Goal: Complete application form

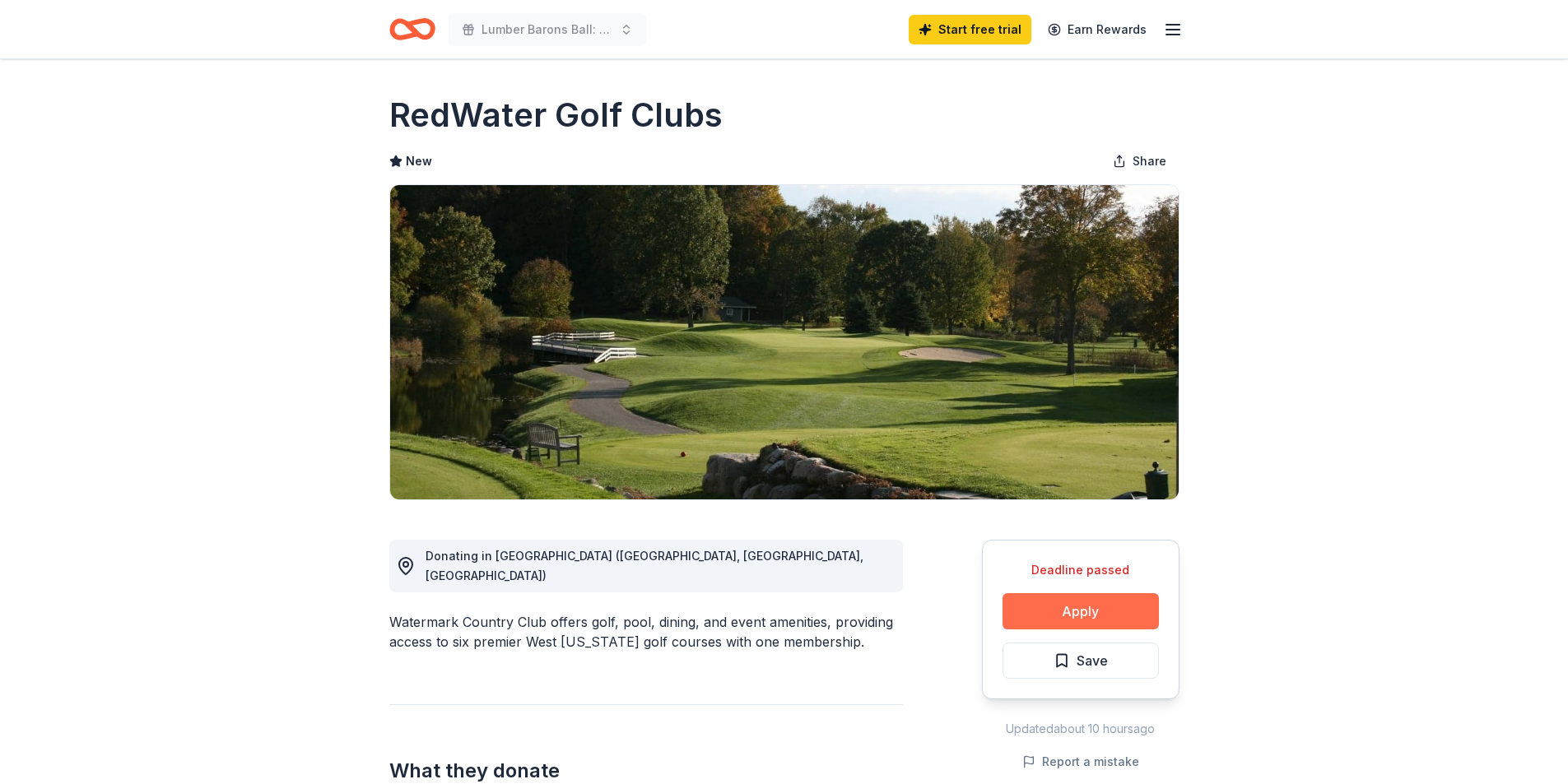
click at [1029, 596] on button "Apply" at bounding box center [1081, 612] width 156 height 37
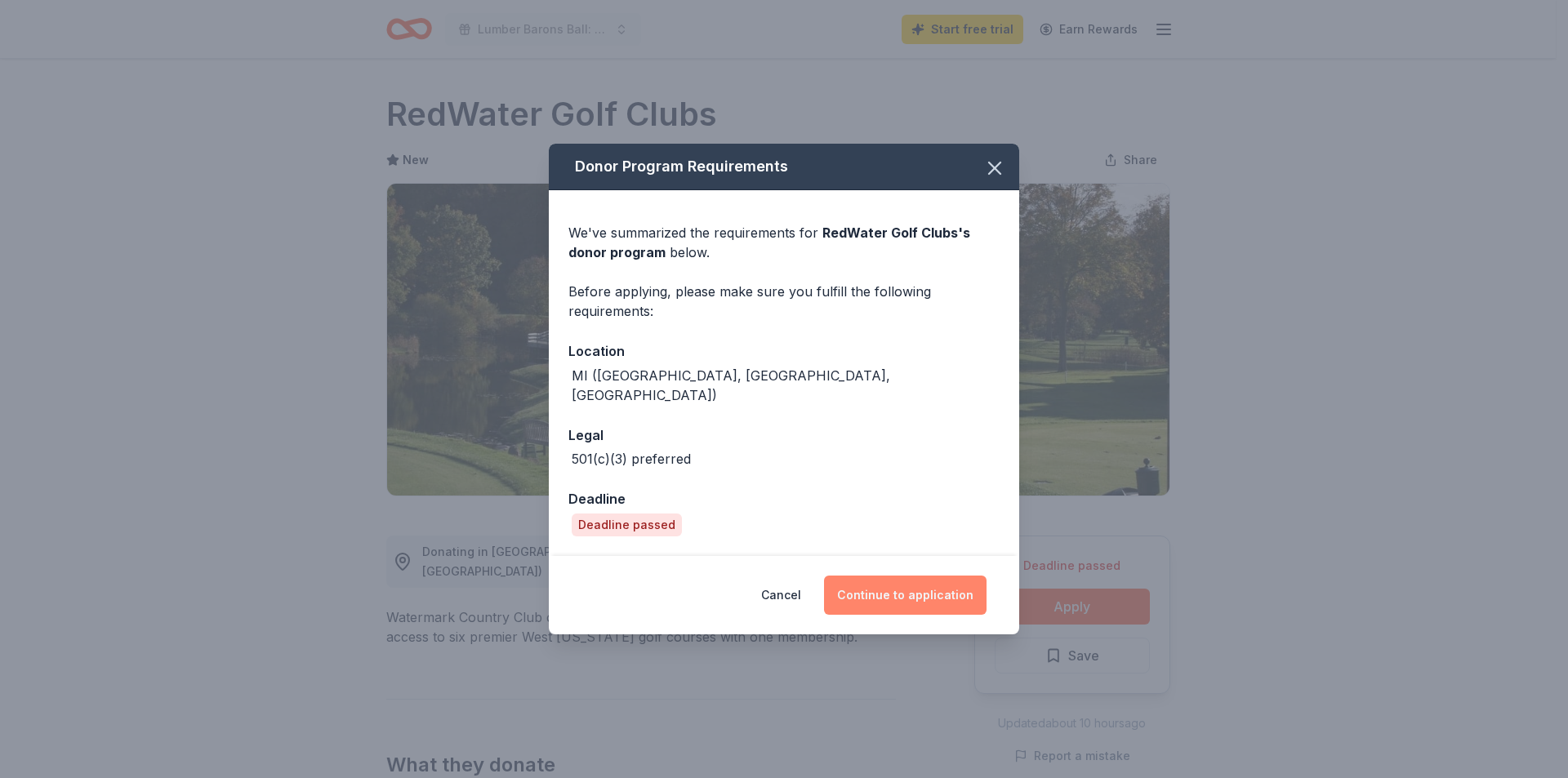
click at [872, 576] on button "Continue to application" at bounding box center [905, 596] width 162 height 40
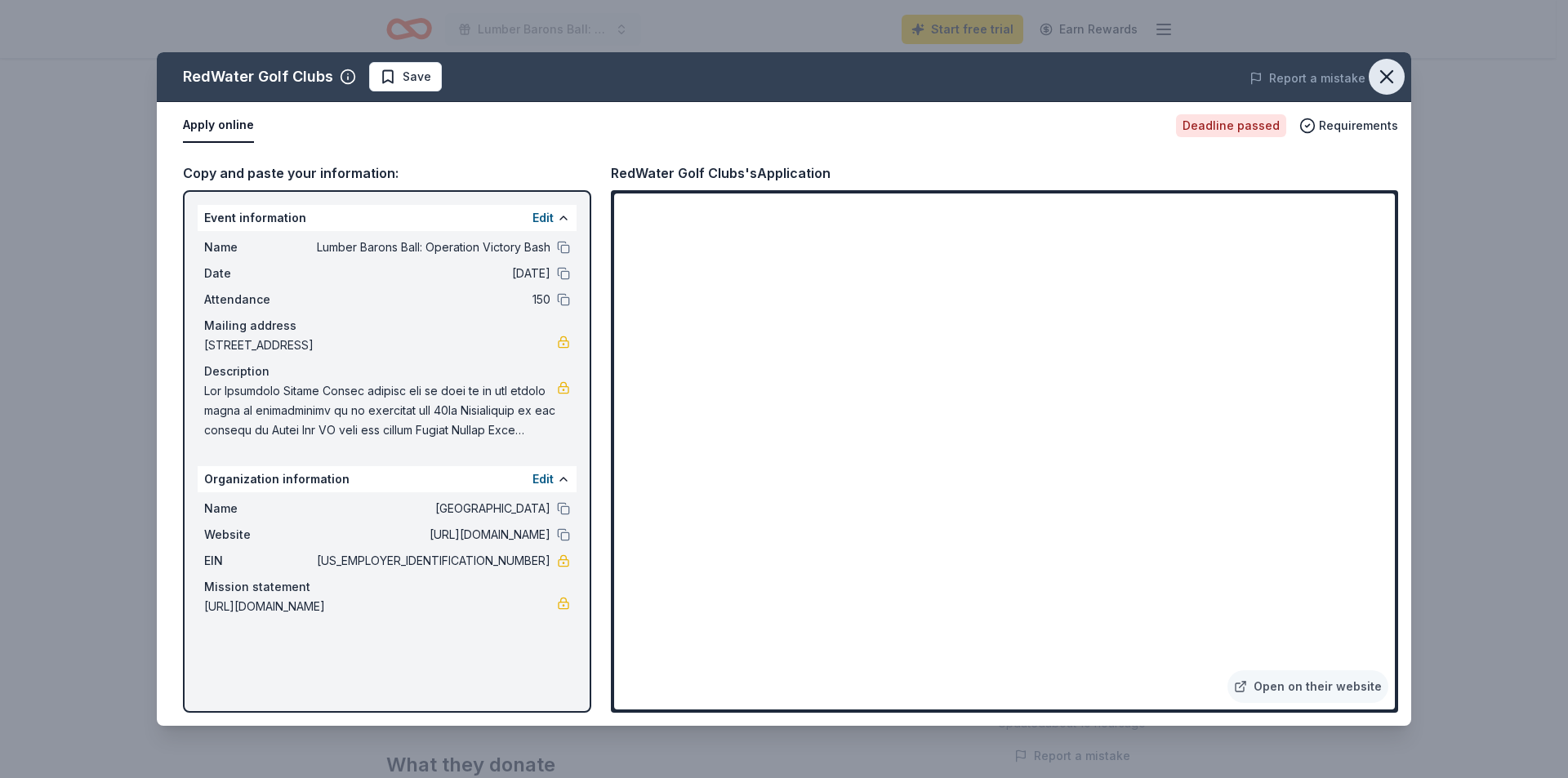
click at [1396, 83] on icon "button" at bounding box center [1387, 77] width 23 height 23
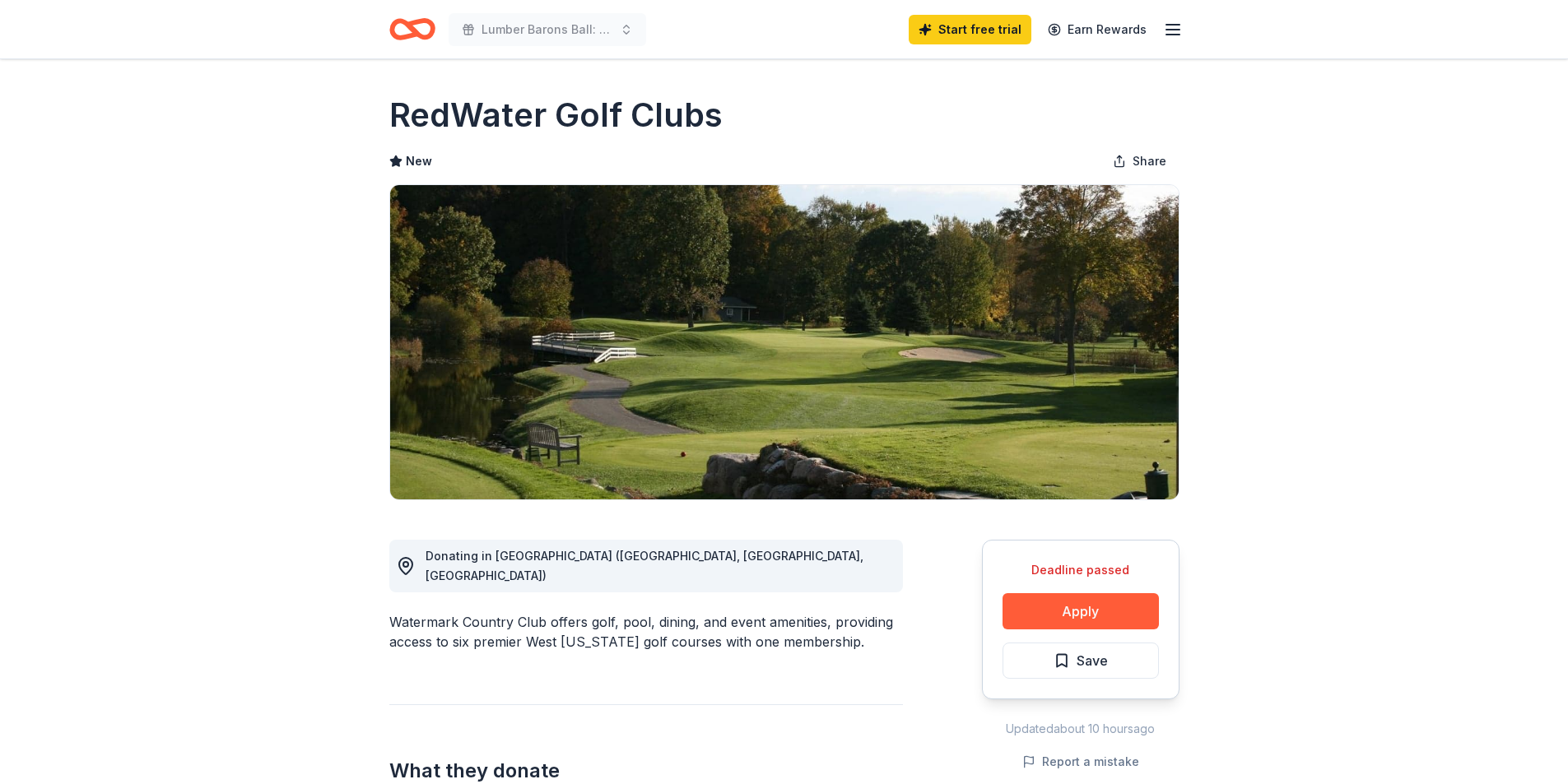
click at [422, 33] on icon "Home" at bounding box center [412, 29] width 46 height 39
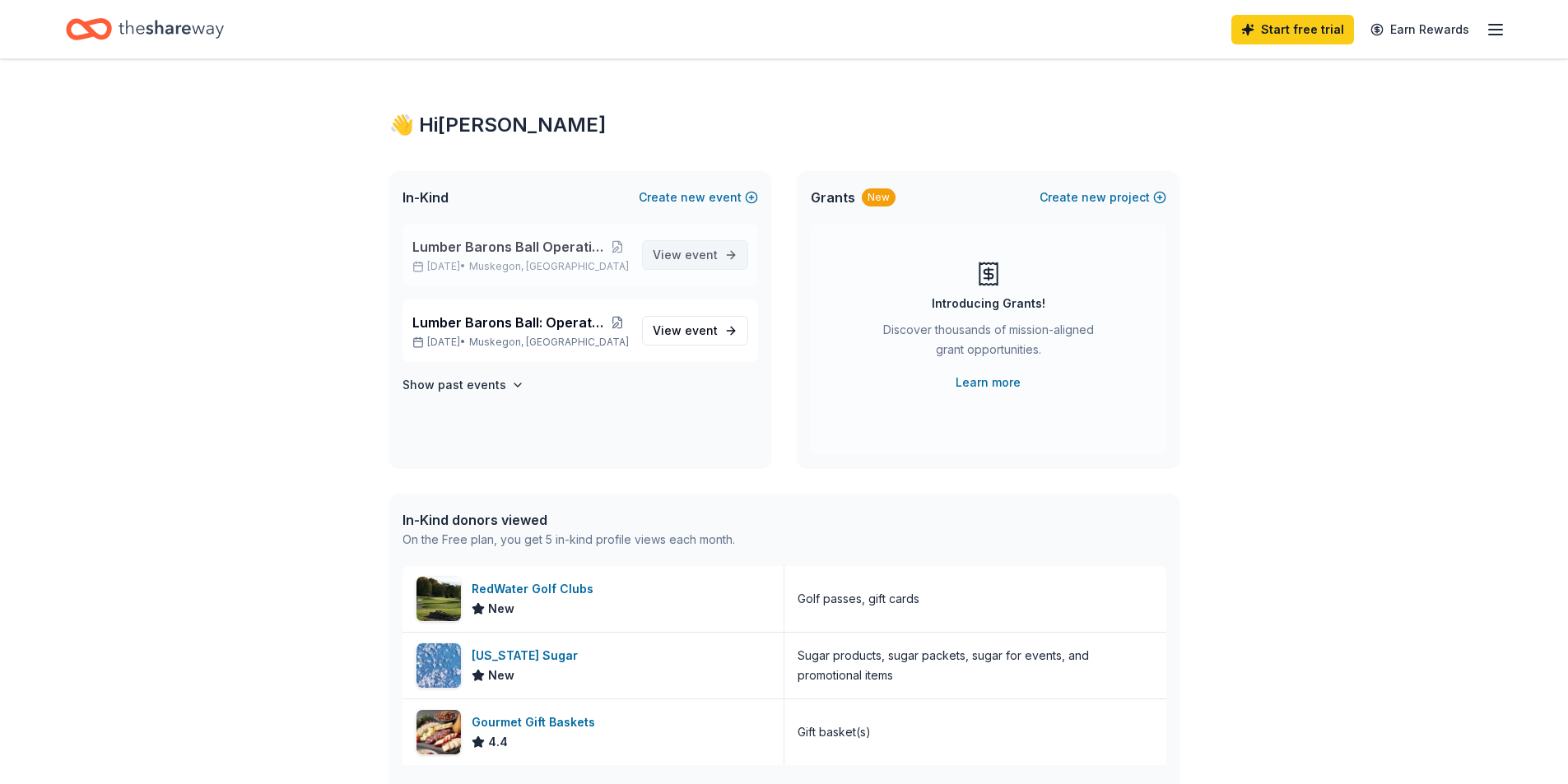
click at [714, 256] on span "event" at bounding box center [702, 254] width 33 height 14
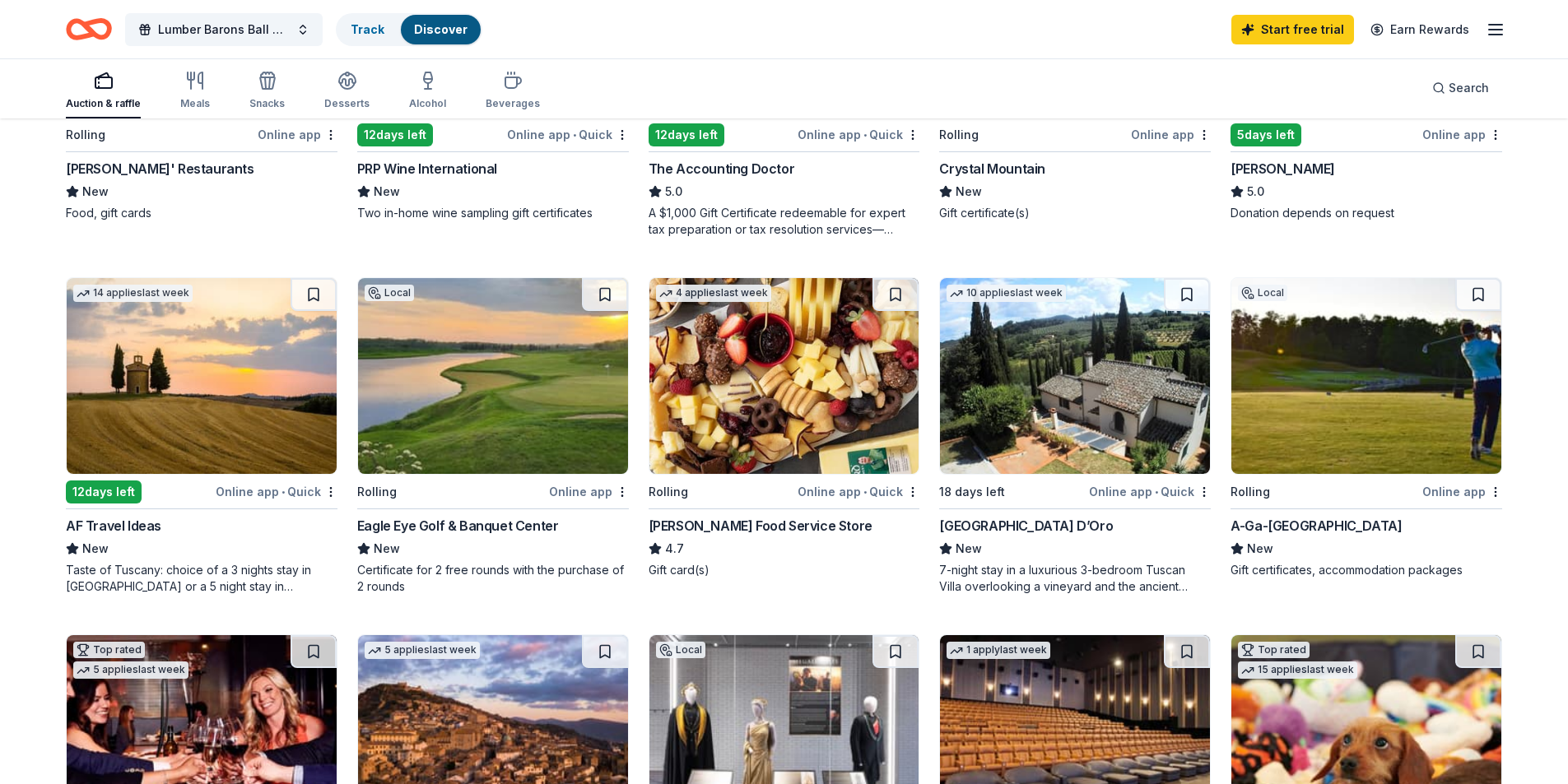
scroll to position [412, 0]
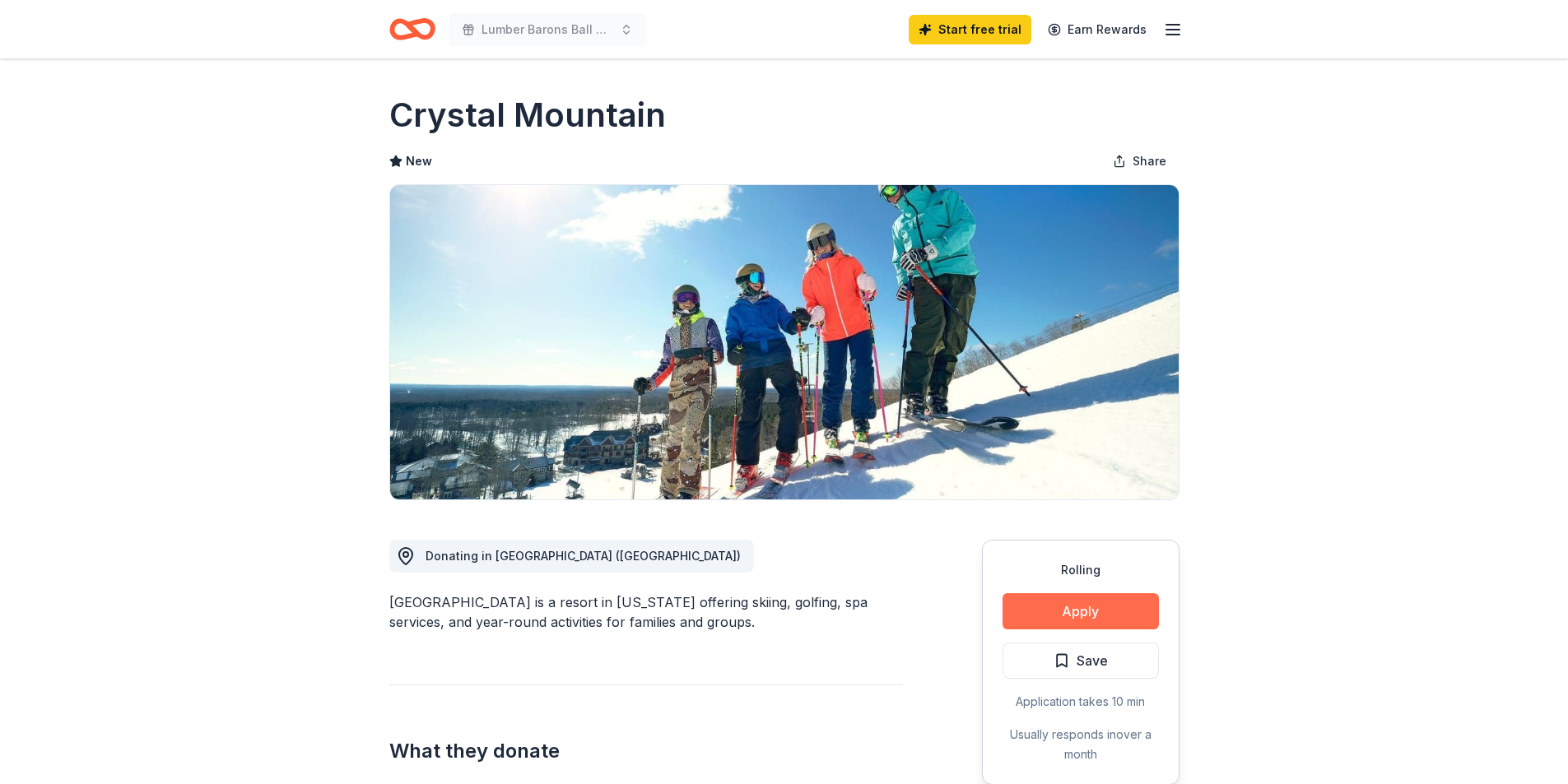
click at [1090, 616] on button "Apply" at bounding box center [1081, 612] width 156 height 37
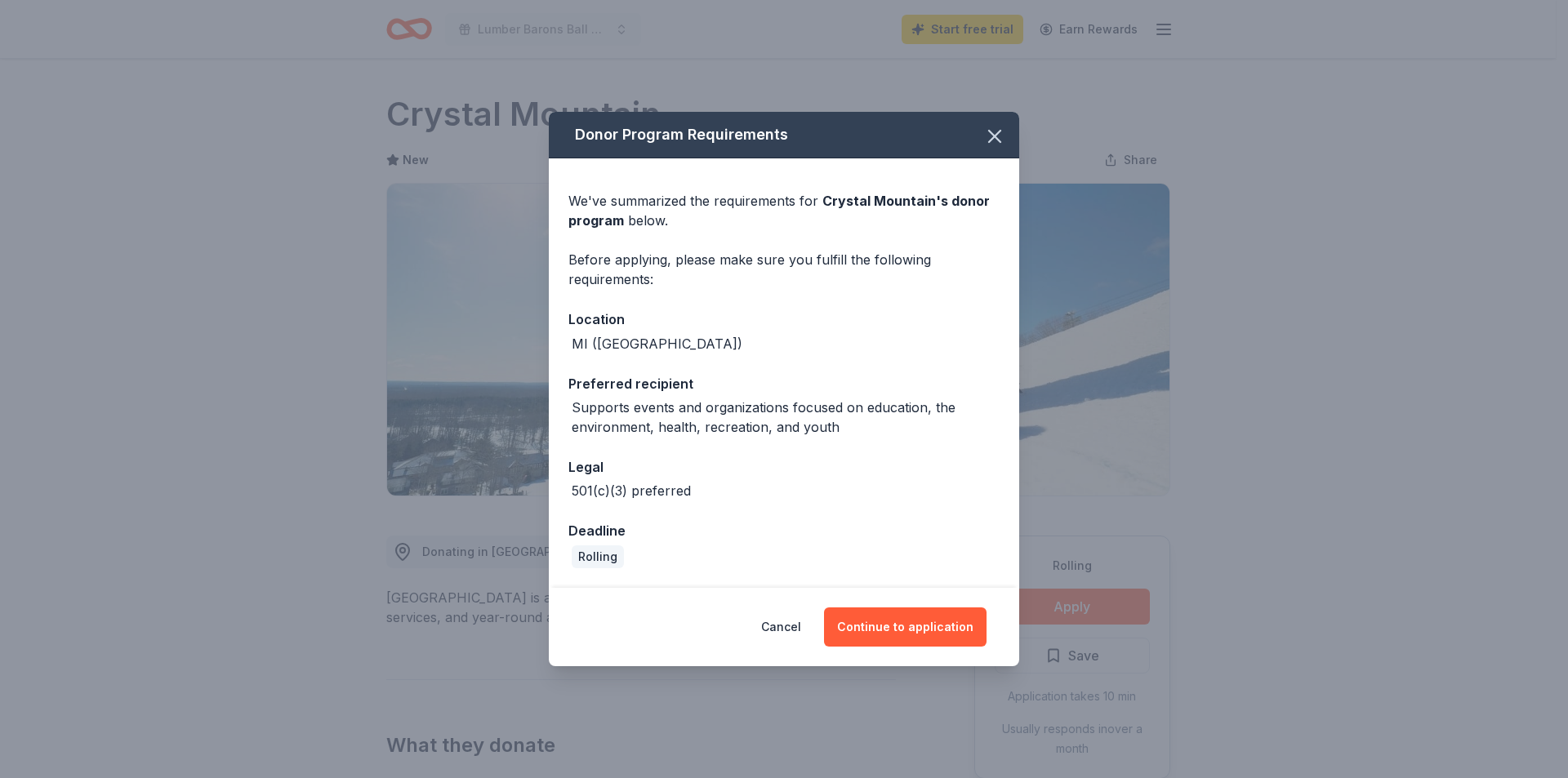
drag, startPoint x: 899, startPoint y: 623, endPoint x: 876, endPoint y: 586, distance: 43.6
click at [900, 623] on button "Continue to application" at bounding box center [905, 628] width 162 height 40
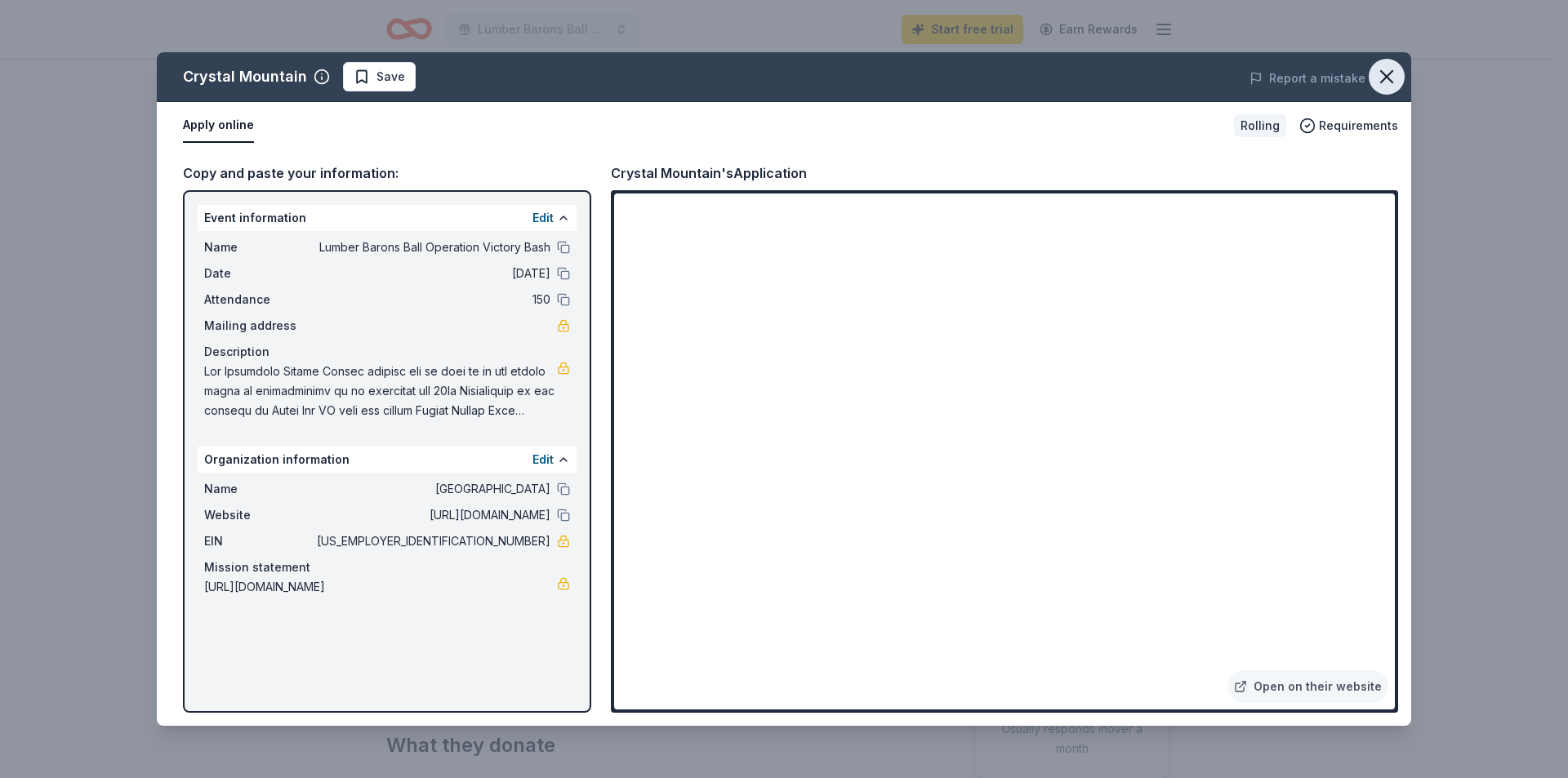
click at [1387, 83] on icon "button" at bounding box center [1387, 77] width 23 height 23
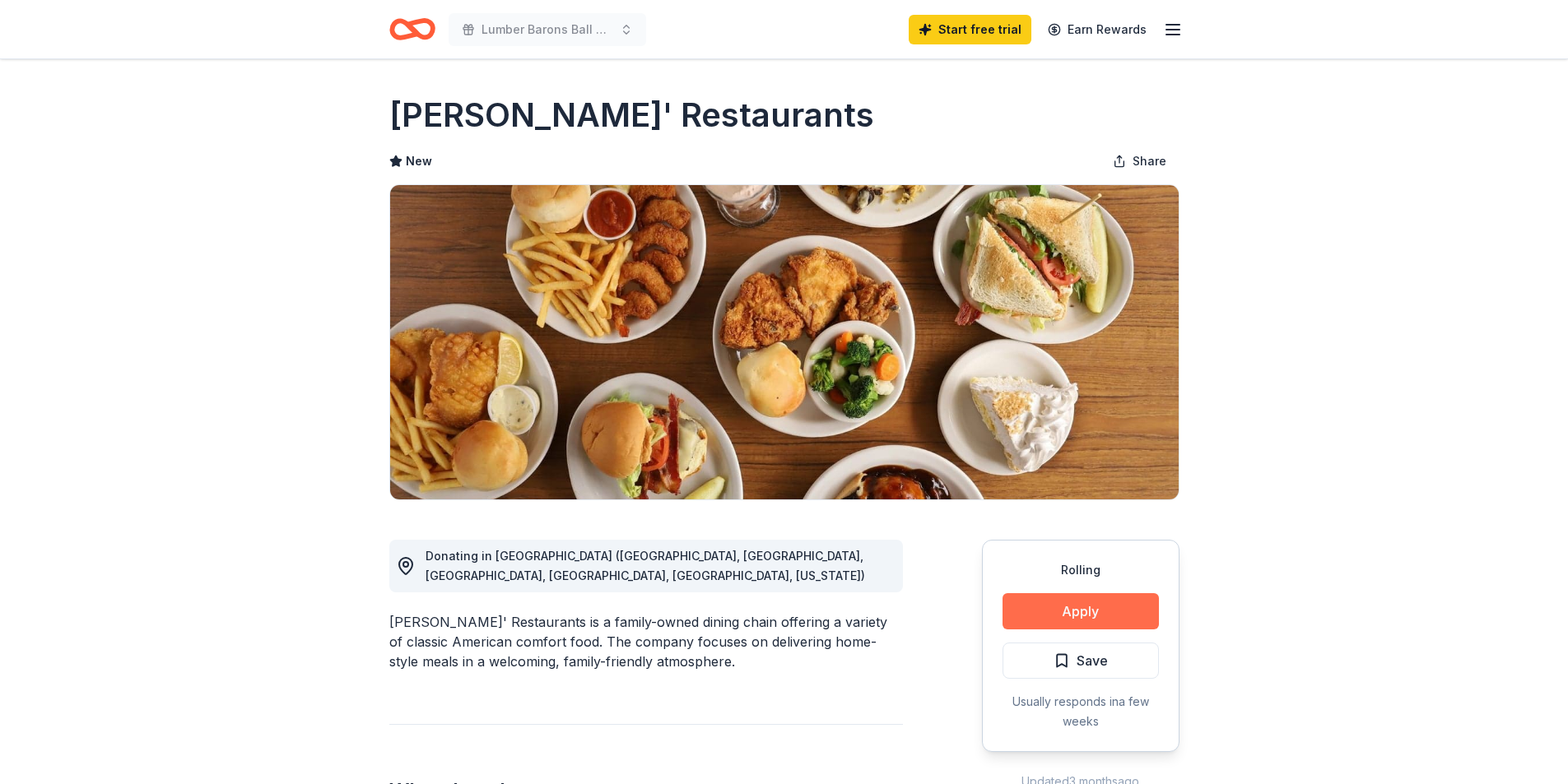
click at [1089, 617] on button "Apply" at bounding box center [1081, 612] width 156 height 37
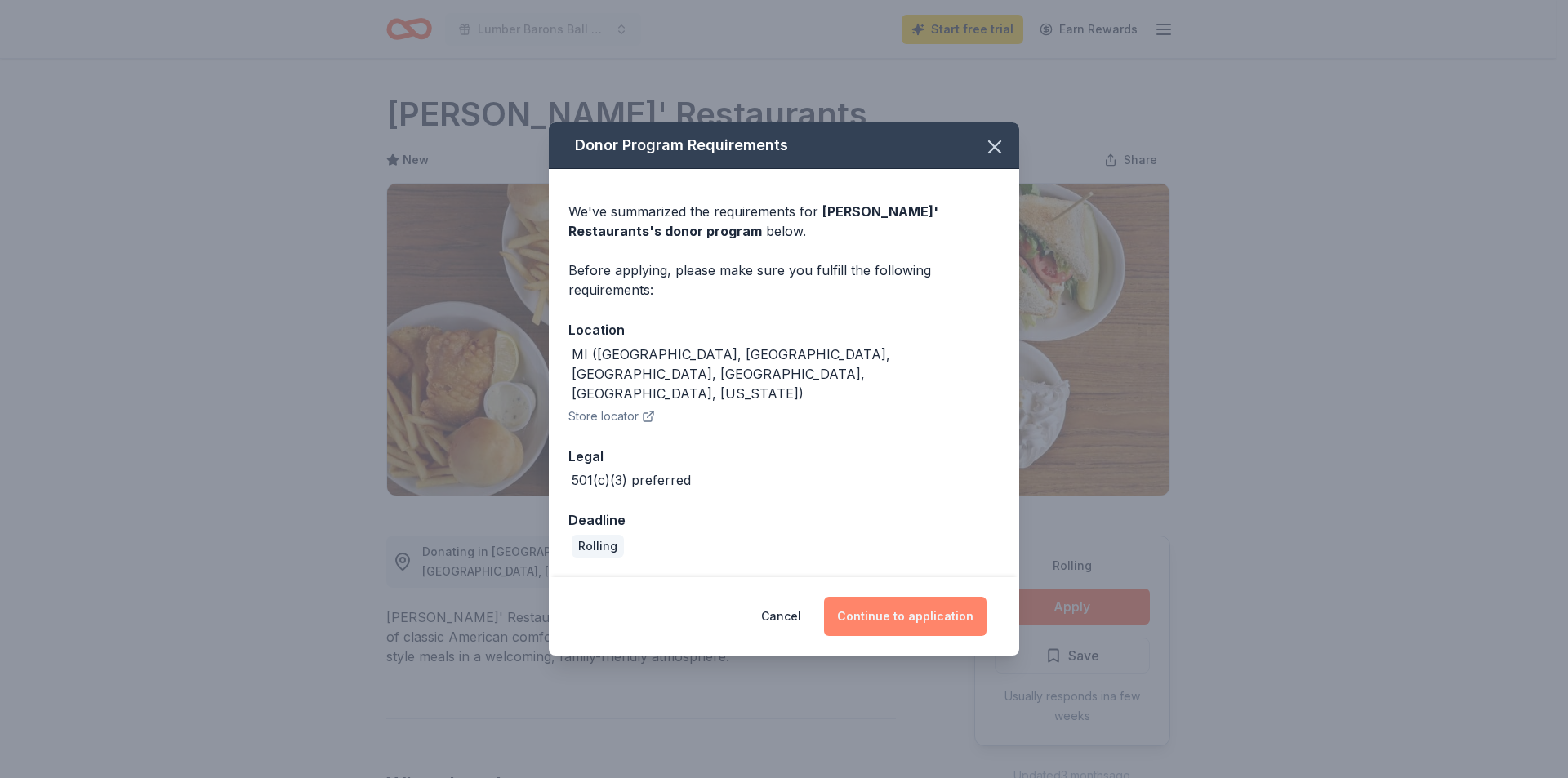
click at [944, 609] on button "Continue to application" at bounding box center [905, 617] width 162 height 40
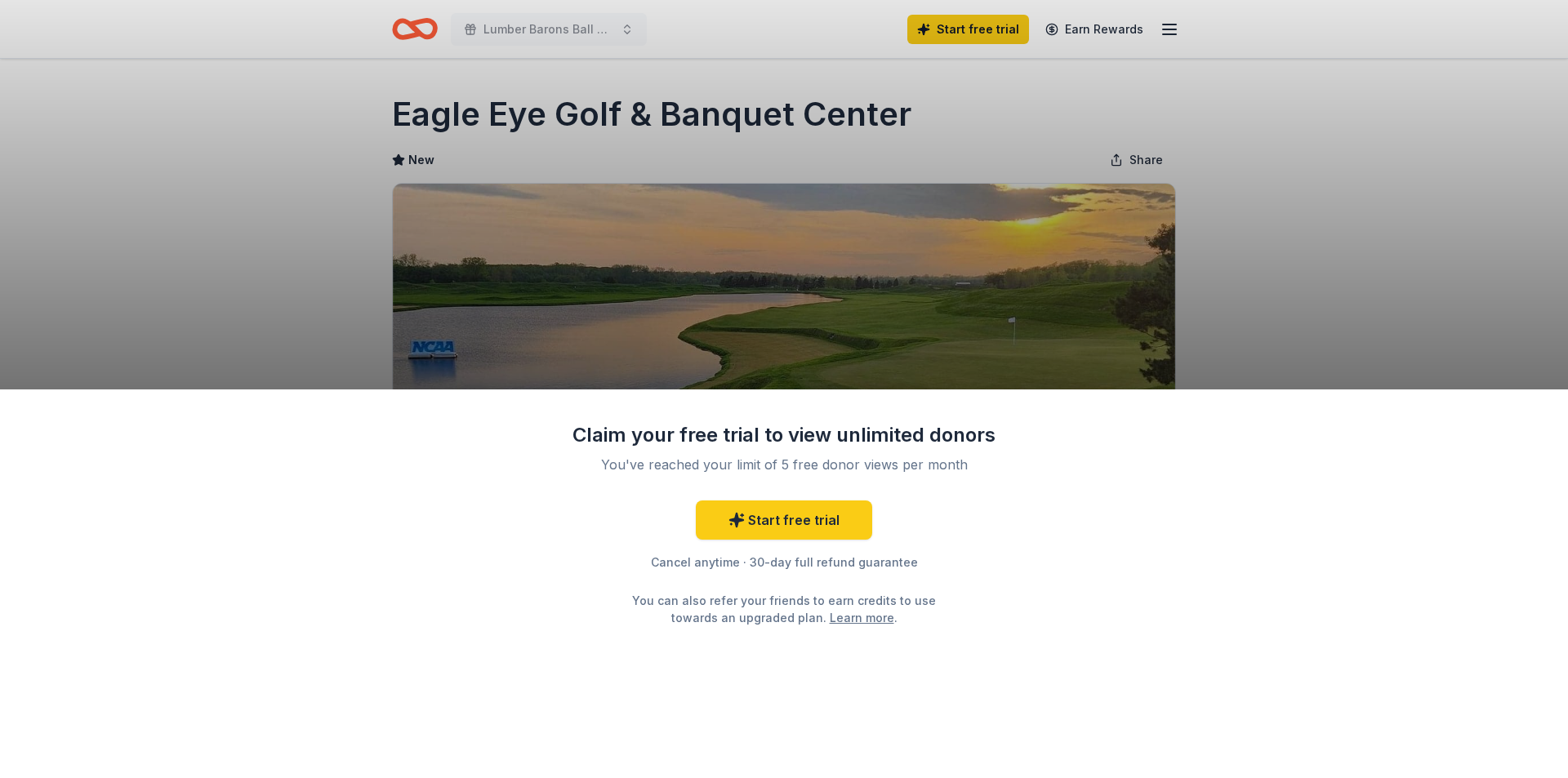
click at [1259, 326] on div "Claim your free trial to view unlimited donors You've reached your limit of 5 f…" at bounding box center [784, 389] width 1568 height 778
drag, startPoint x: 379, startPoint y: 112, endPoint x: 721, endPoint y: 124, distance: 342.2
click at [721, 124] on div "Claim your free trial to view unlimited donors You've reached your limit of 5 f…" at bounding box center [784, 389] width 1568 height 778
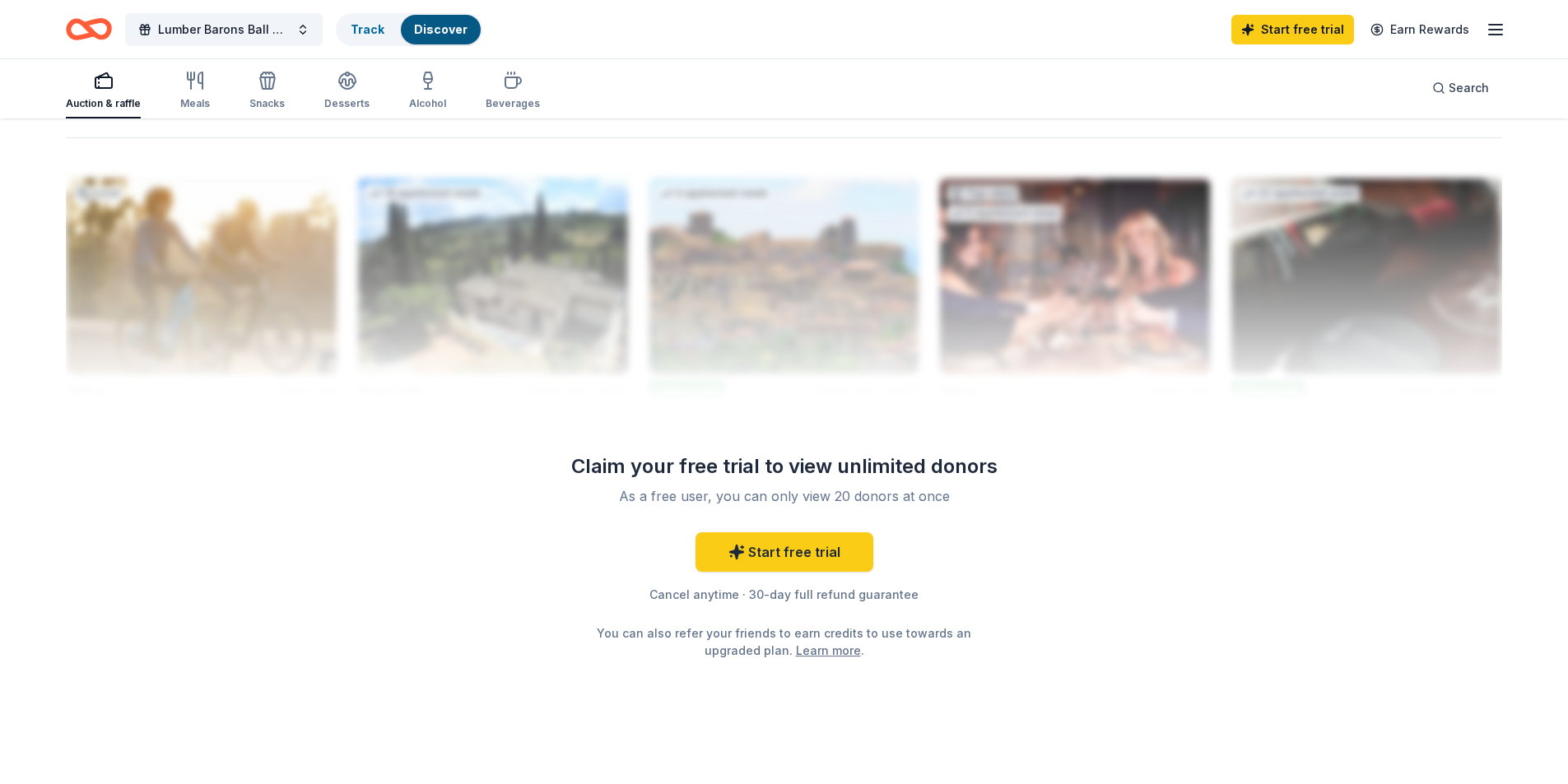
scroll to position [1607, 0]
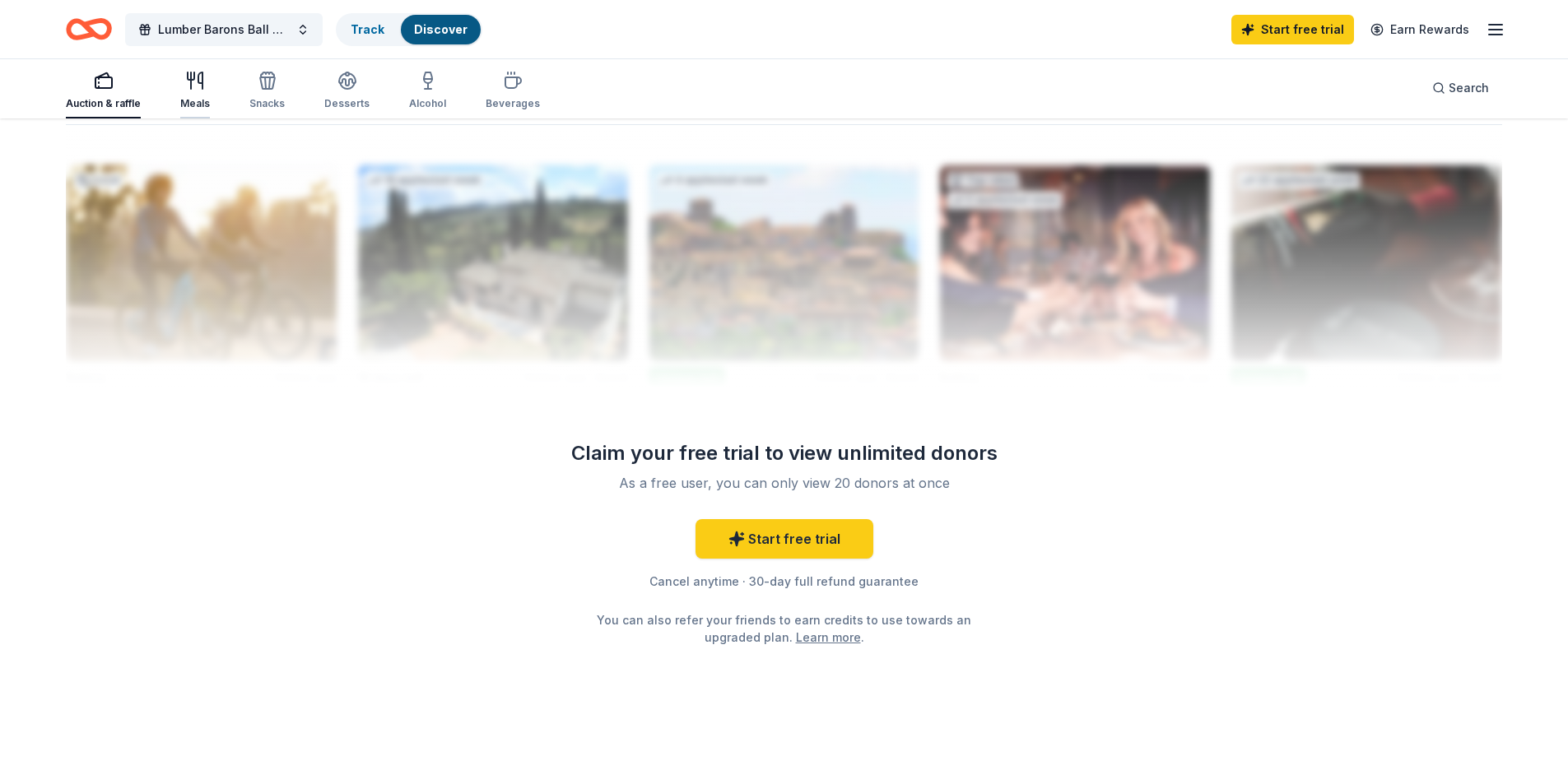
click at [199, 109] on div "Meals" at bounding box center [195, 104] width 30 height 13
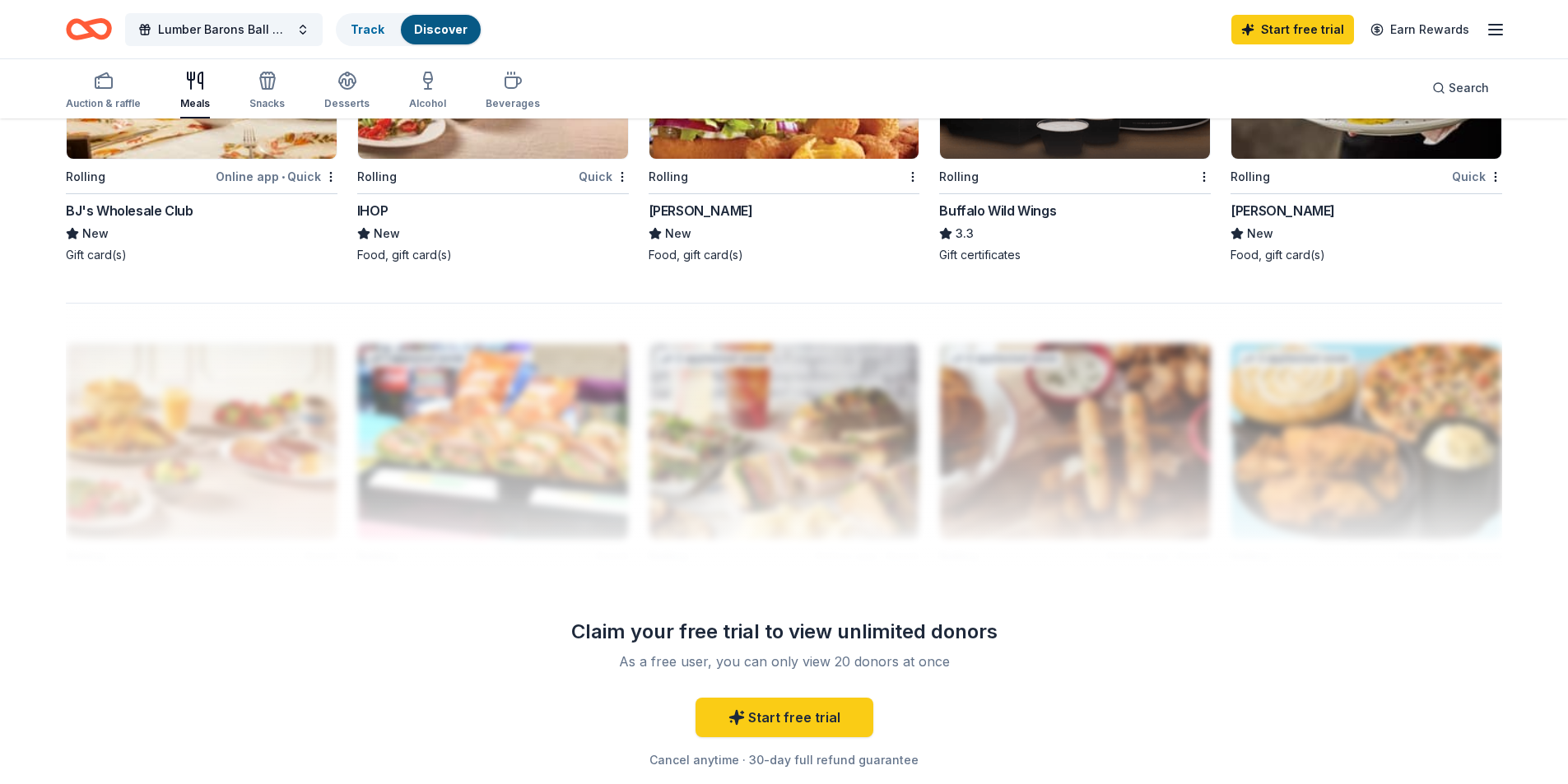
scroll to position [1152, 0]
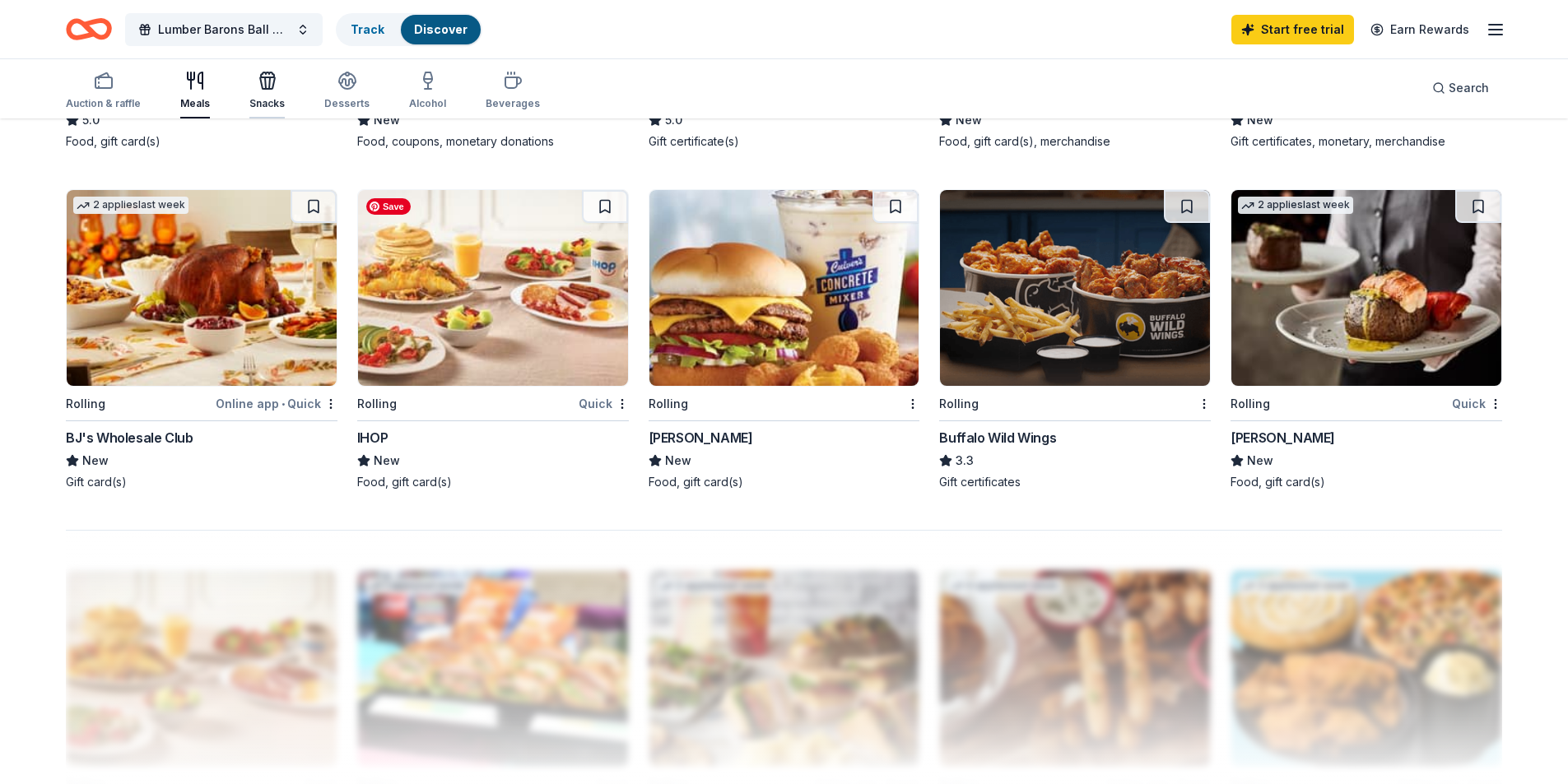
click at [266, 97] on div "Snacks" at bounding box center [267, 104] width 36 height 13
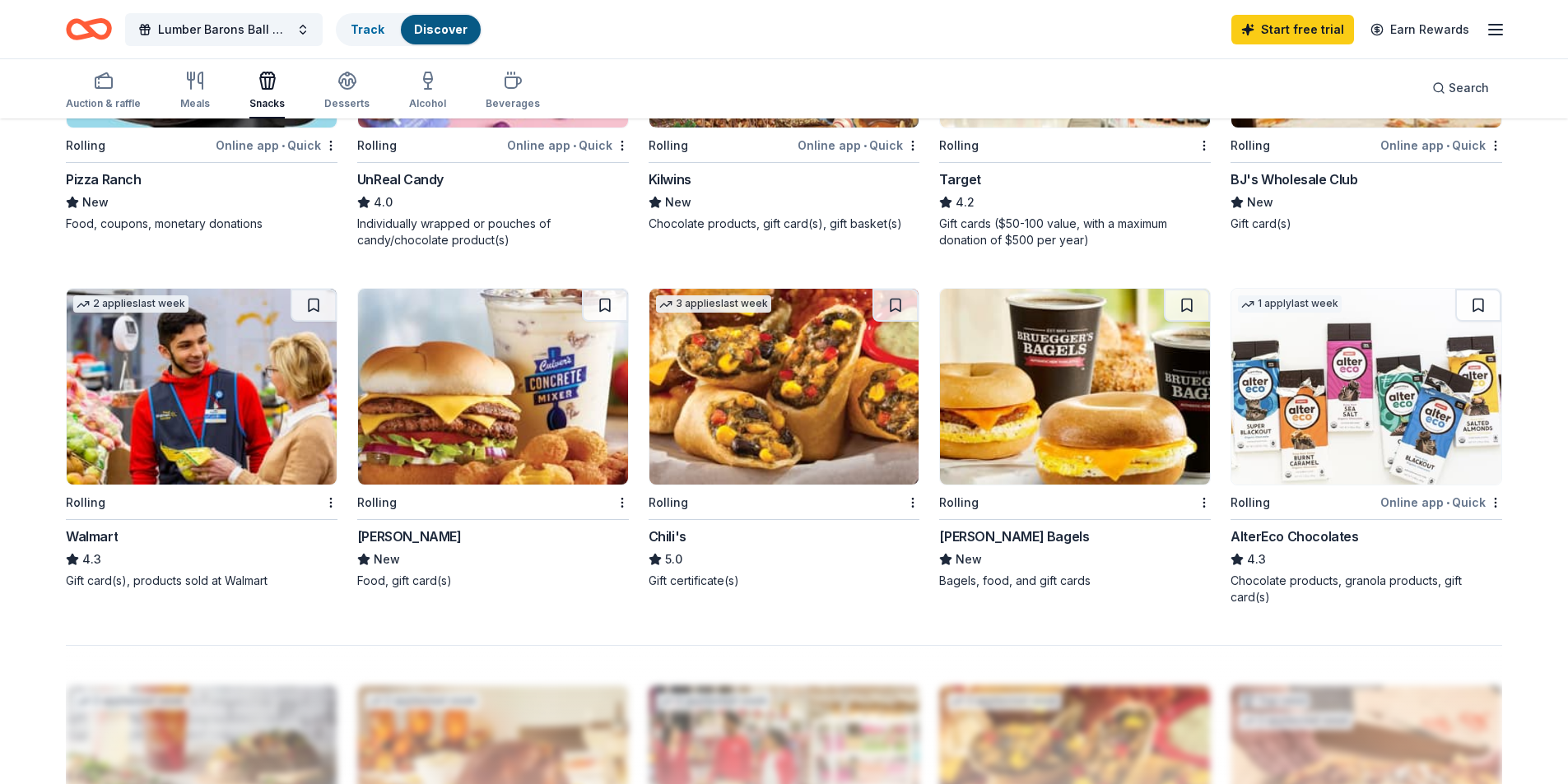
scroll to position [1152, 0]
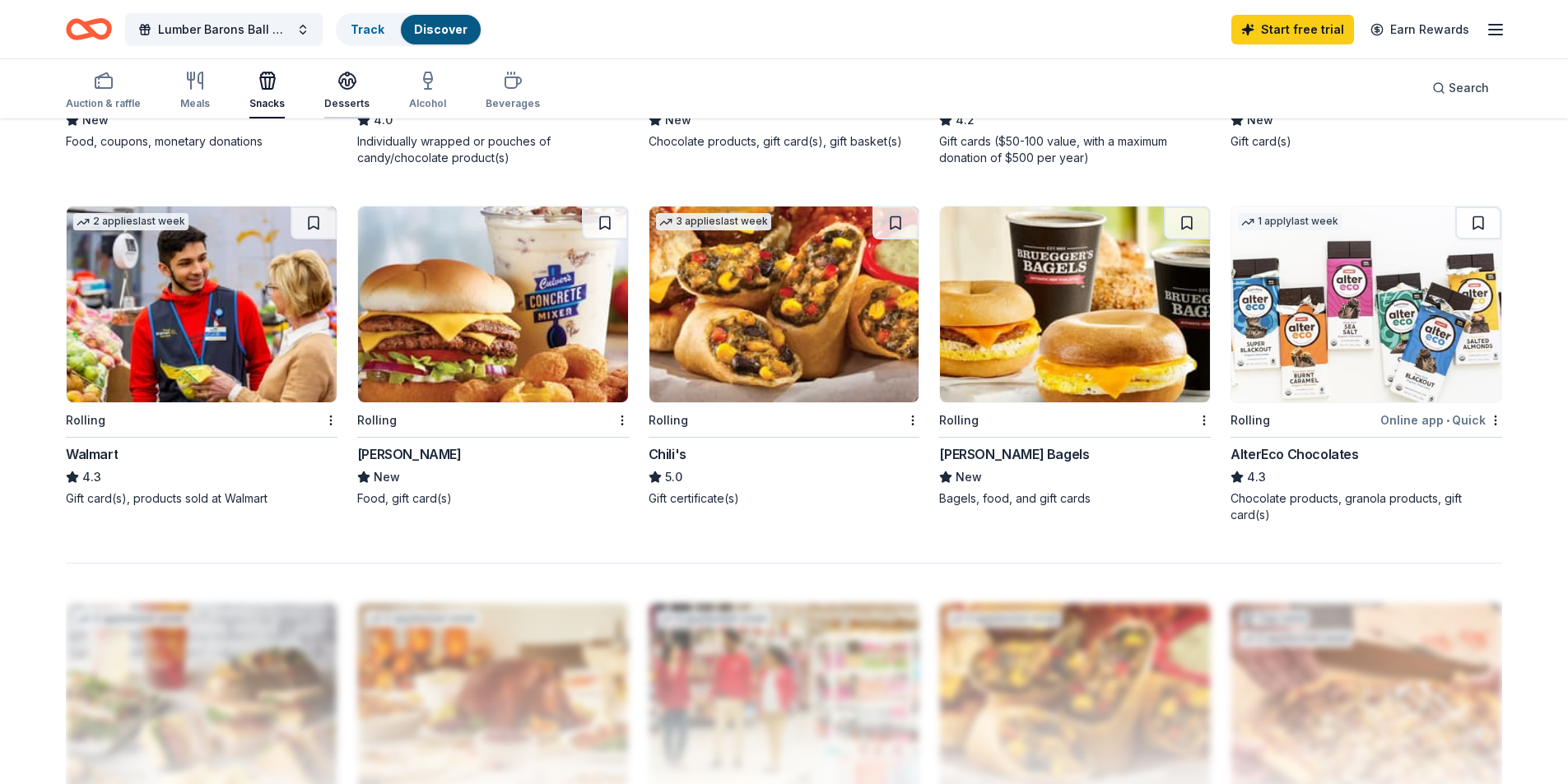
click at [357, 100] on div "Desserts" at bounding box center [347, 104] width 45 height 13
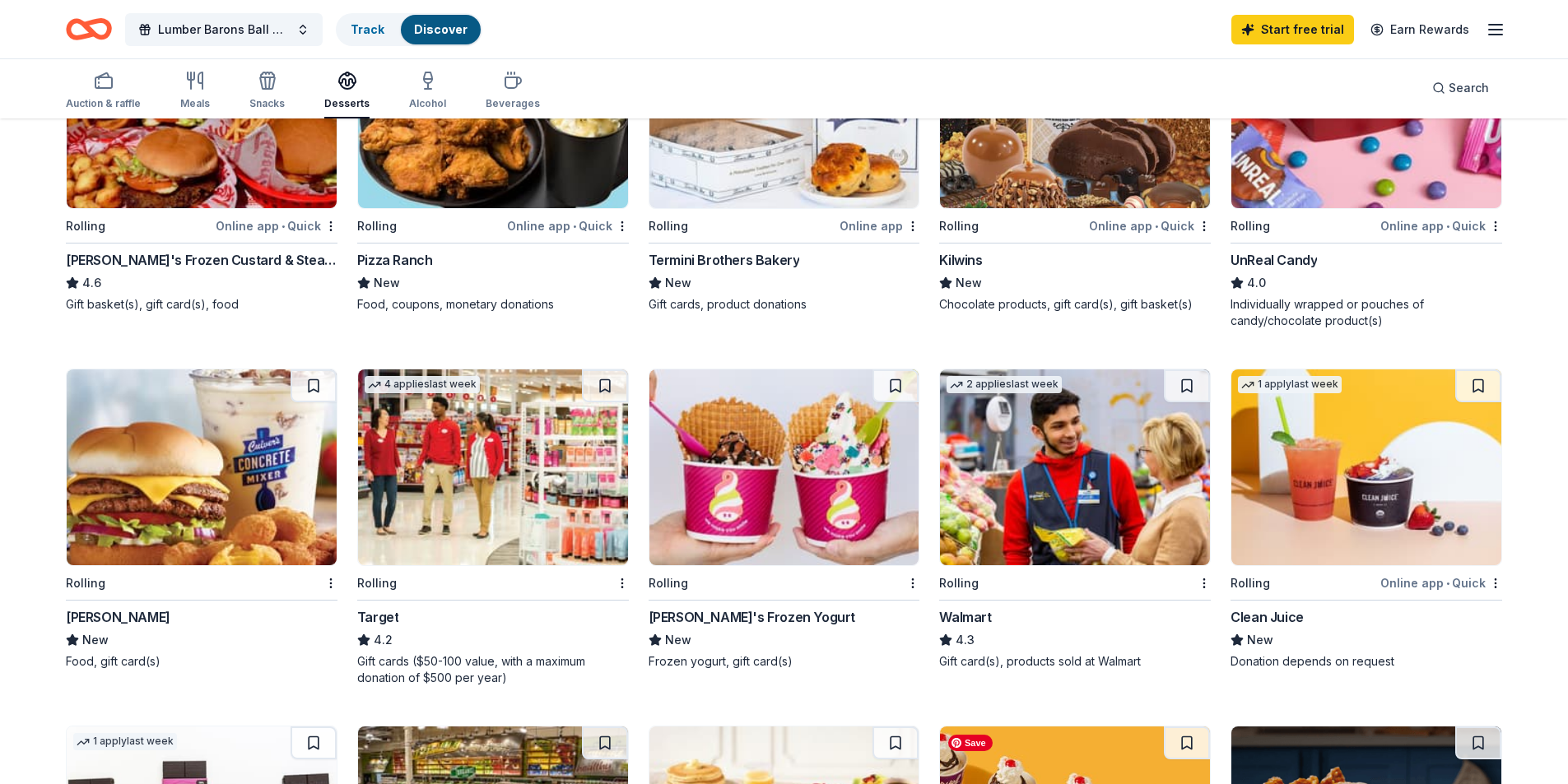
scroll to position [576, 0]
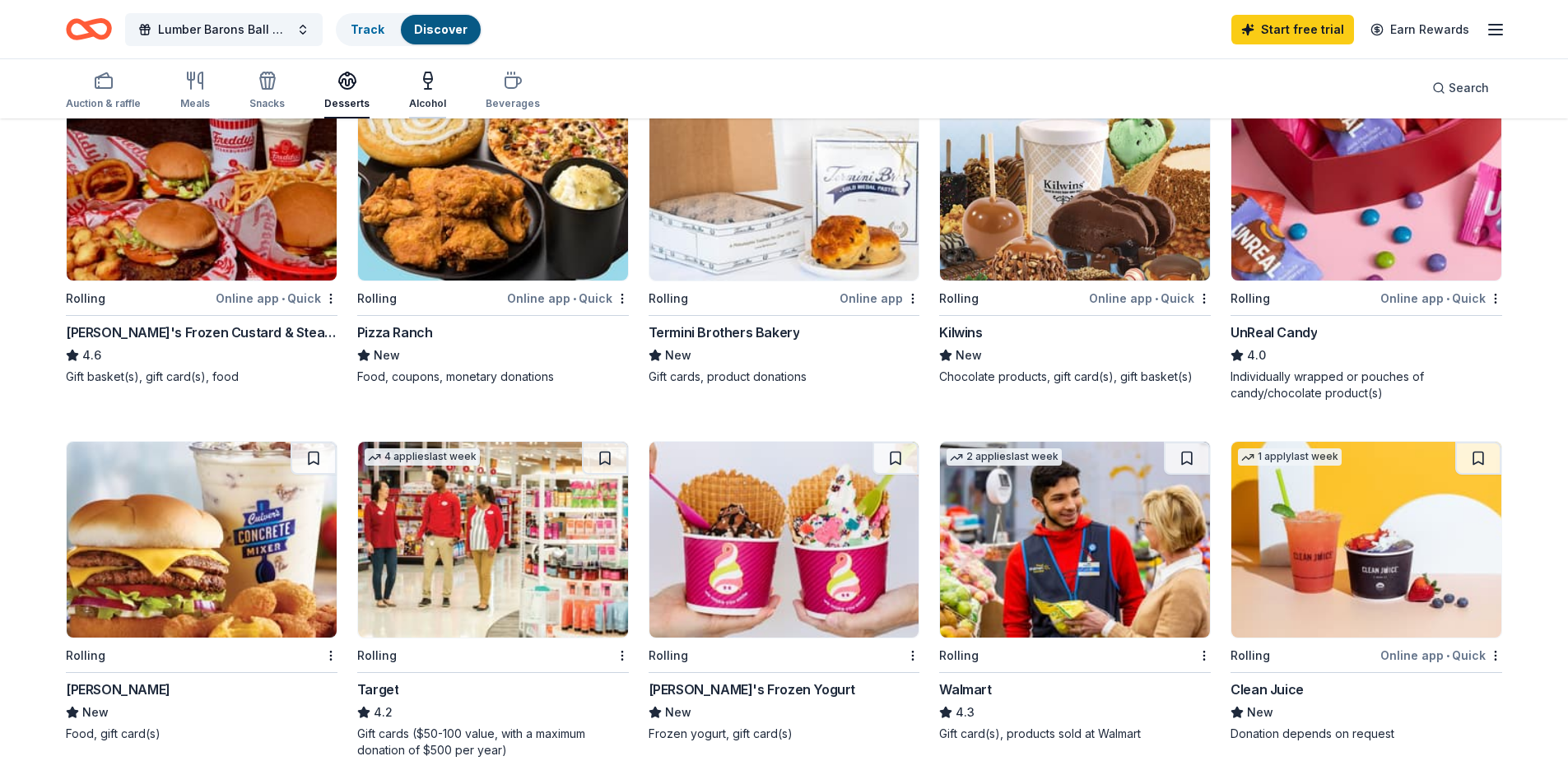
click at [440, 76] on div "button" at bounding box center [427, 81] width 37 height 20
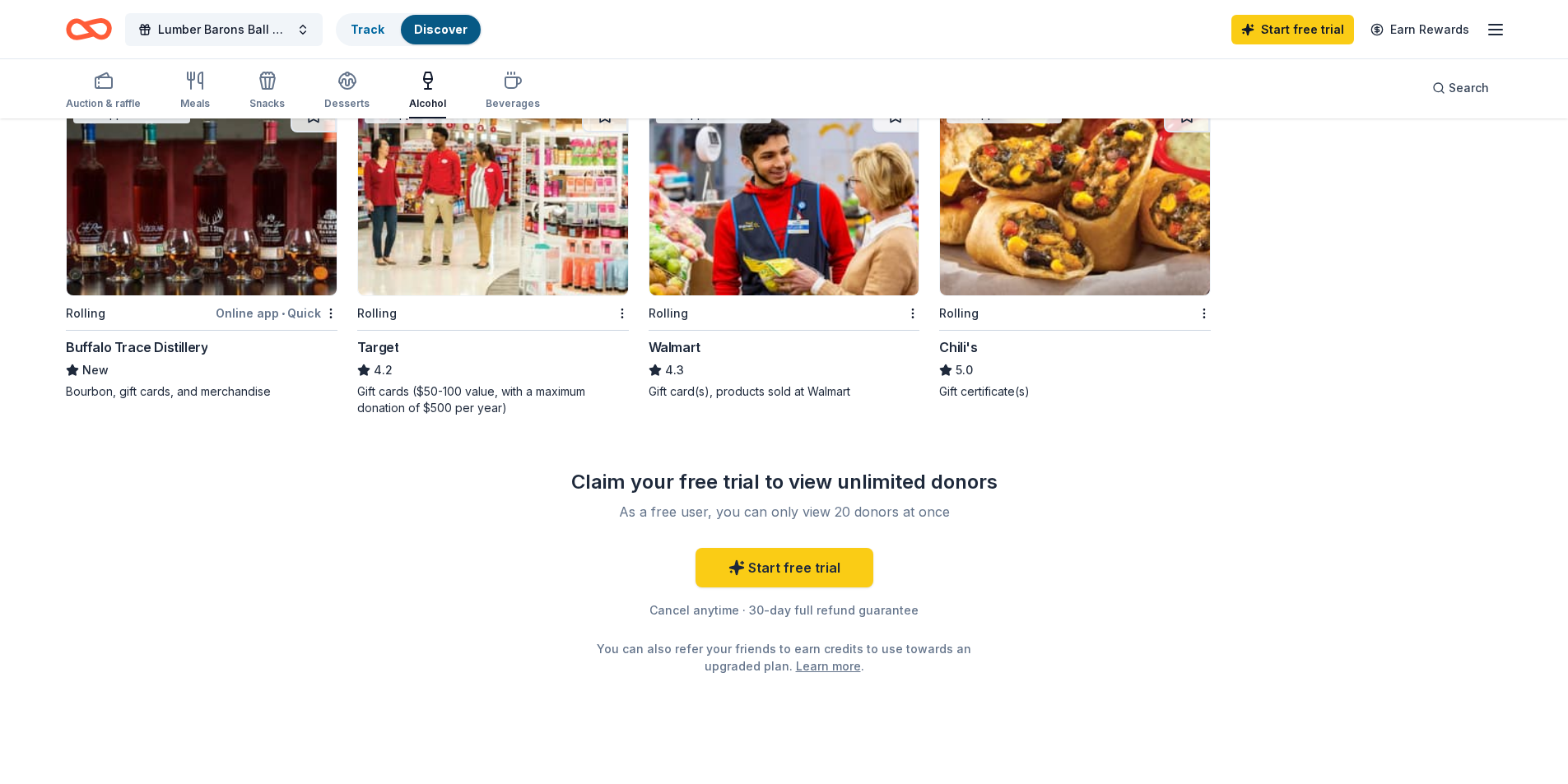
scroll to position [574, 0]
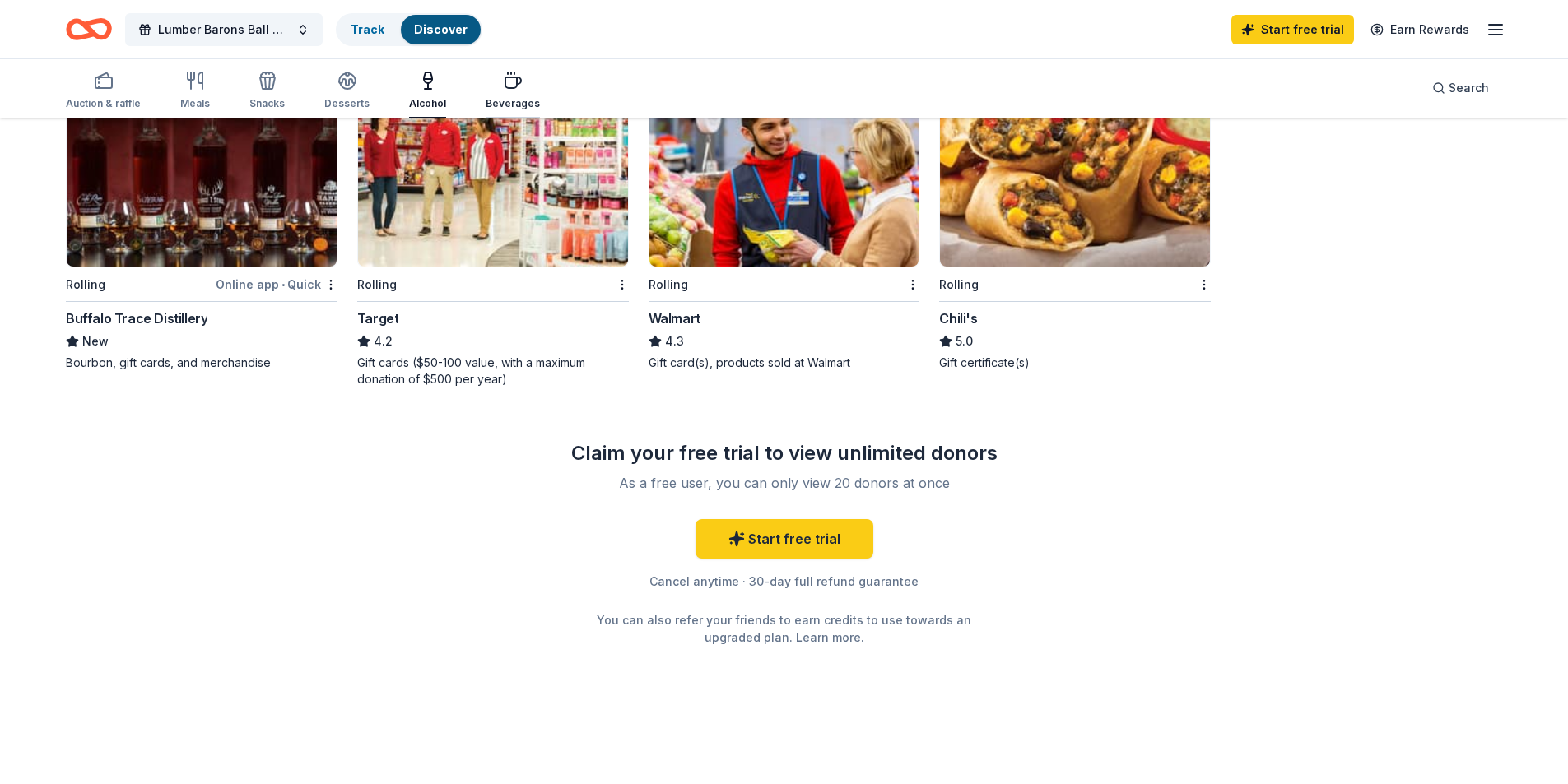
click at [511, 74] on icon "button" at bounding box center [511, 73] width 0 height 2
